Goal: Task Accomplishment & Management: Complete application form

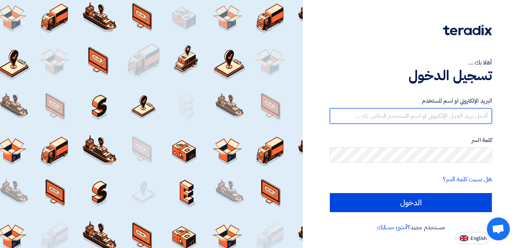
click at [379, 115] on input "text" at bounding box center [411, 116] width 162 height 15
paste input "[EMAIL_ADDRESS][DOMAIN_NAME]"
type input "[EMAIL_ADDRESS][DOMAIN_NAME]"
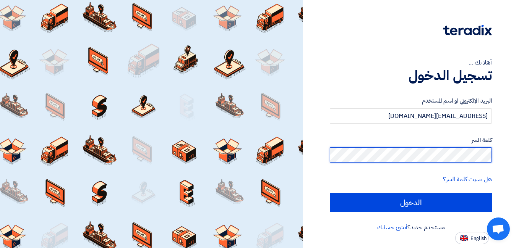
click at [330, 193] on input "الدخول" at bounding box center [411, 202] width 162 height 19
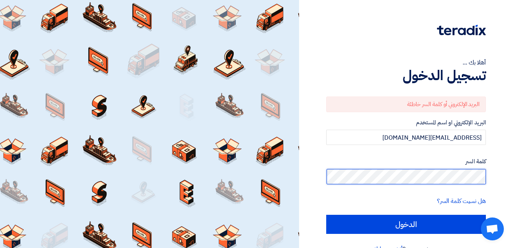
click at [326, 215] on input "الدخول" at bounding box center [406, 224] width 160 height 19
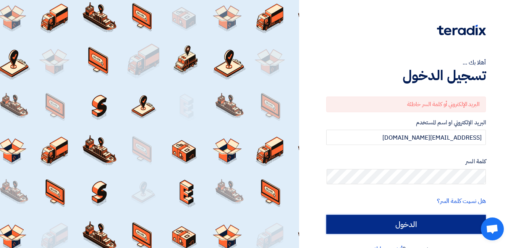
click at [414, 226] on input "الدخول" at bounding box center [406, 224] width 160 height 19
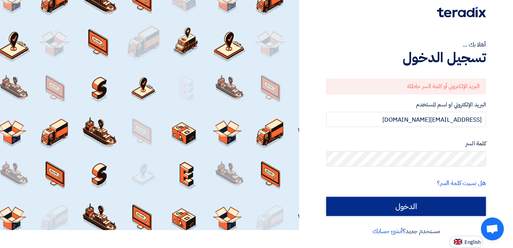
click at [445, 202] on input "الدخول" at bounding box center [406, 206] width 160 height 19
